Goal: Information Seeking & Learning: Learn about a topic

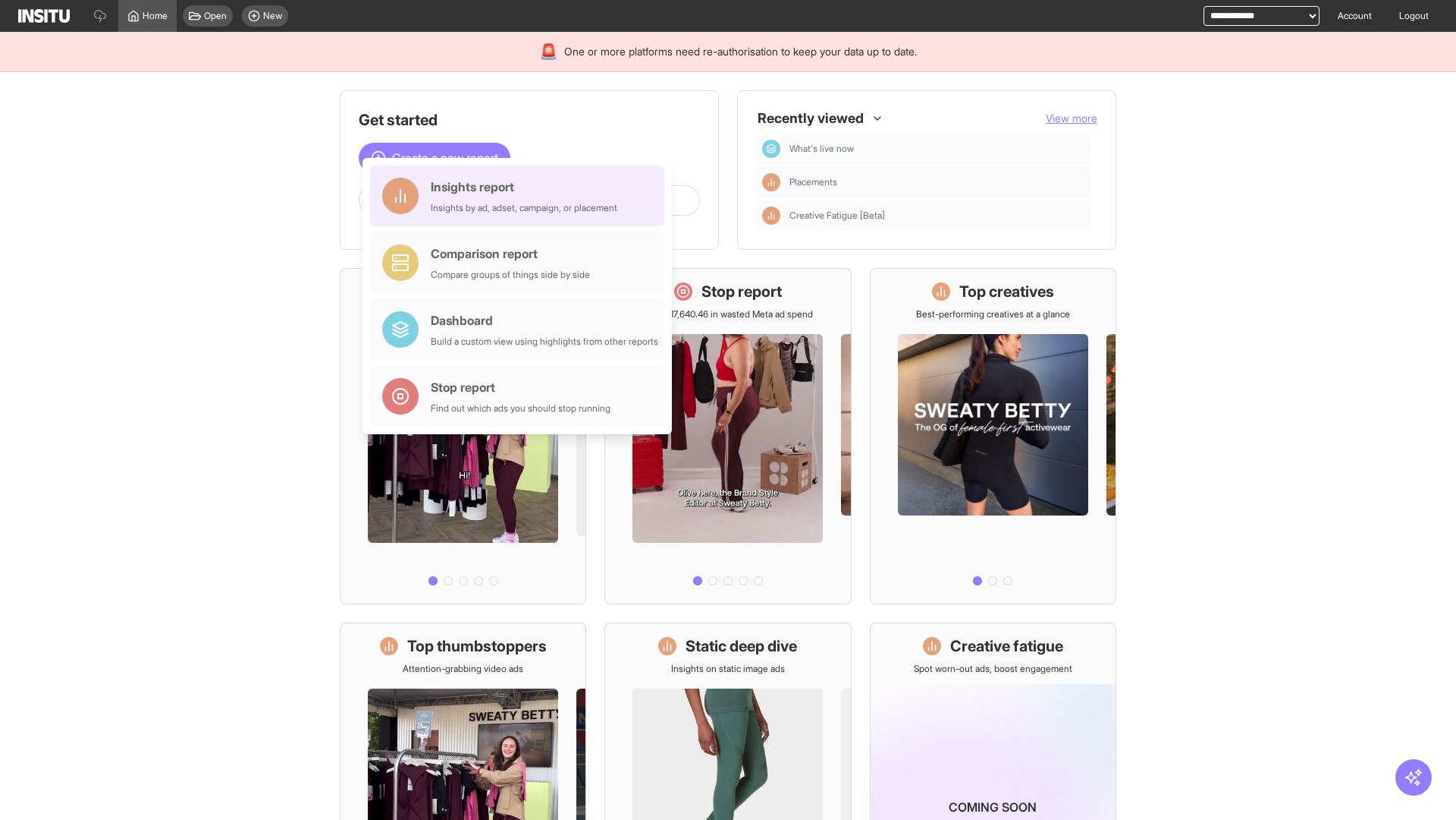
click at [521, 196] on div "Insights report Insights by ad, adset, campaign, or placement" at bounding box center [524, 196] width 186 height 36
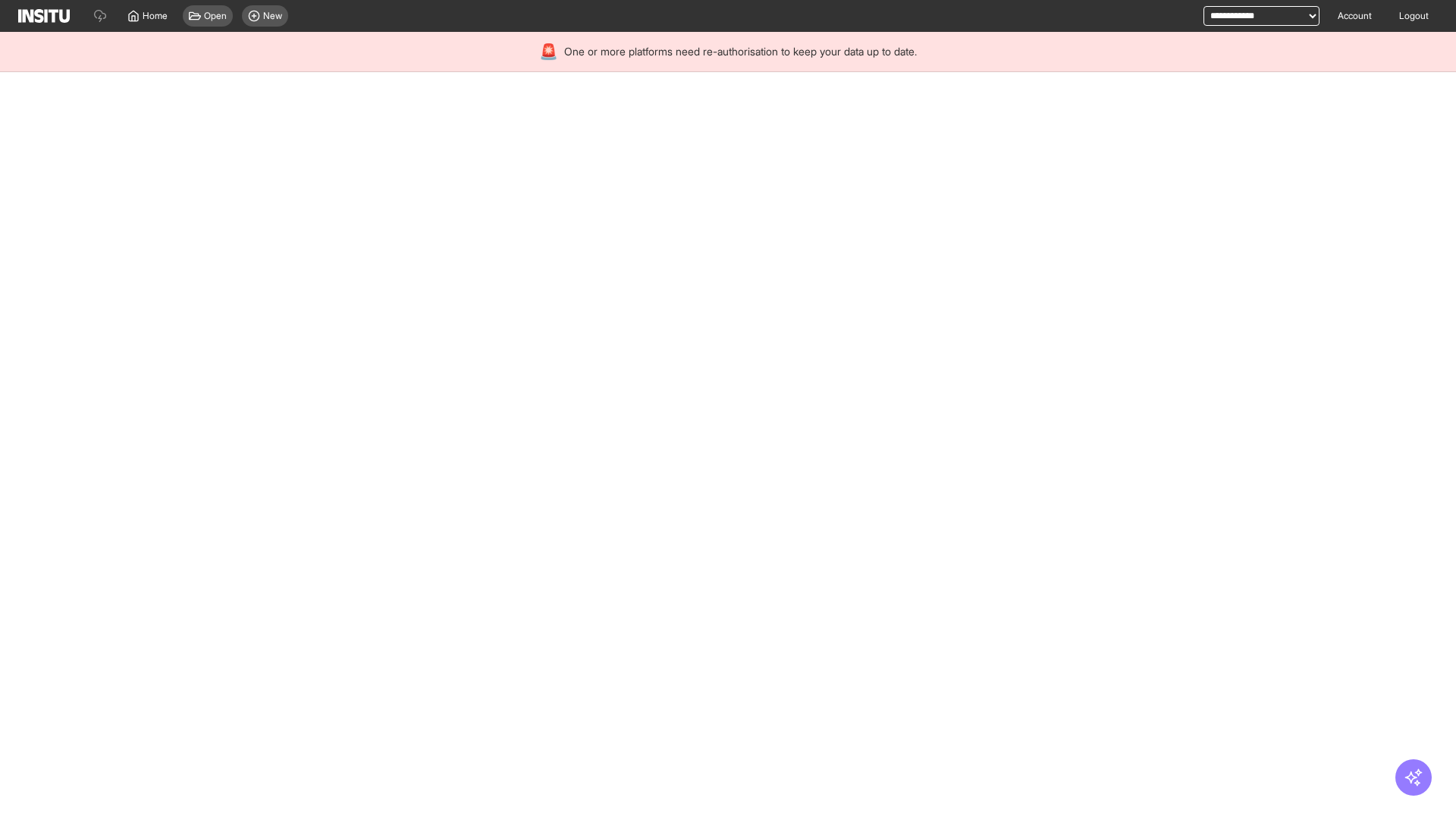
select select "**"
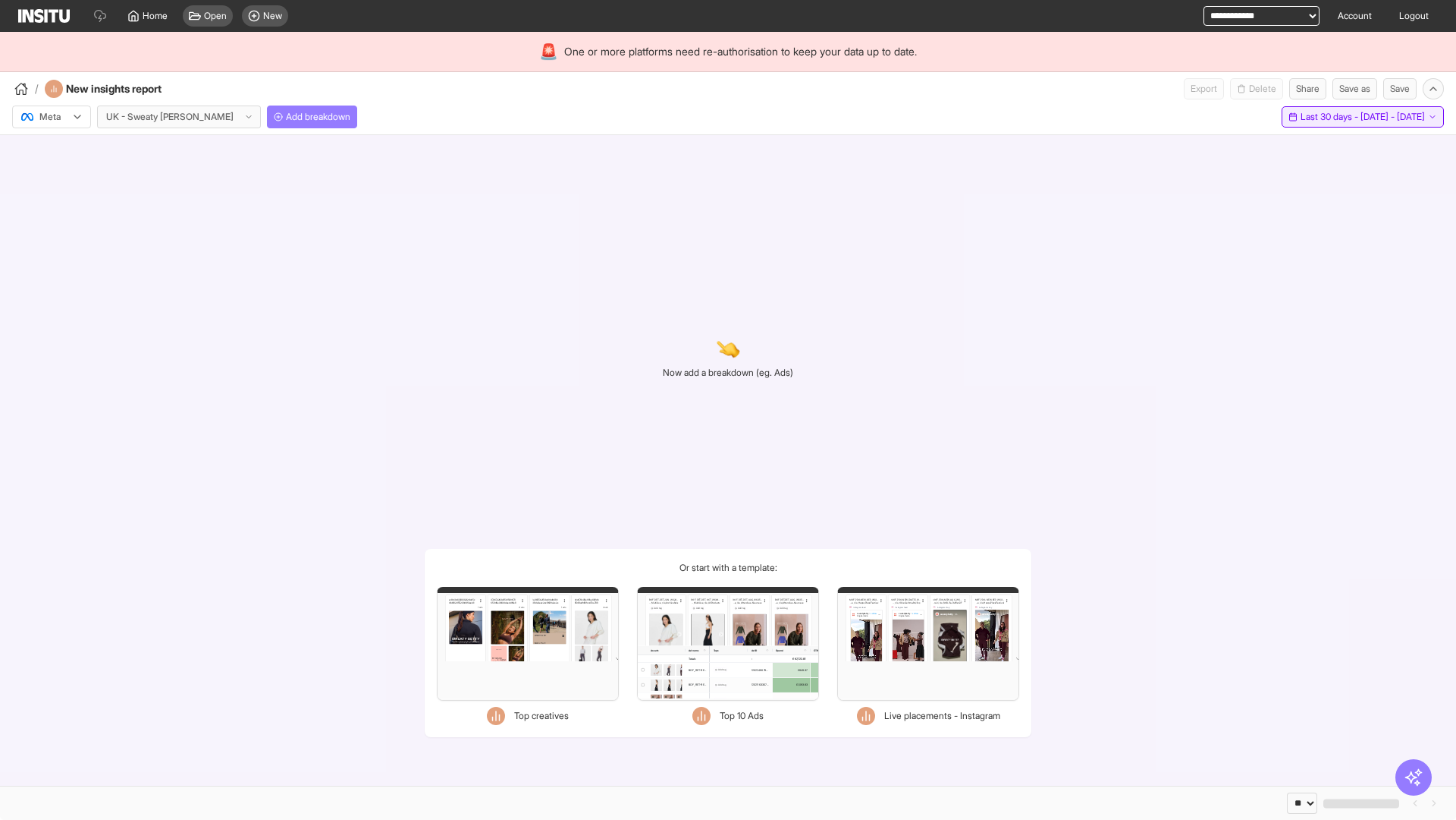
click at [1331, 117] on span "Last 30 days - [DATE] - [DATE]" at bounding box center [1363, 117] width 124 height 12
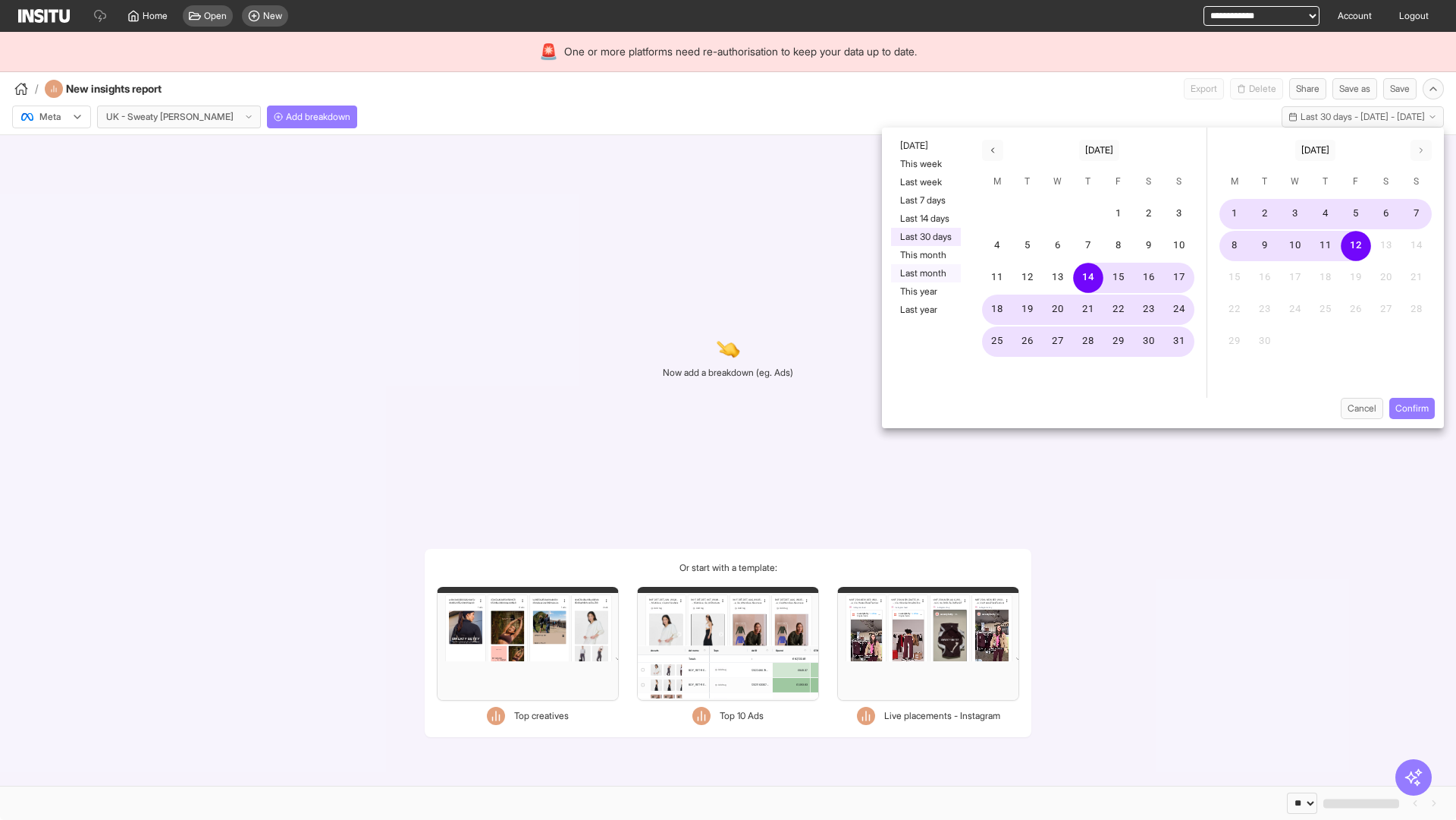
click at [925, 274] on button "Last month" at bounding box center [926, 274] width 70 height 18
